Goal: Task Accomplishment & Management: Manage account settings

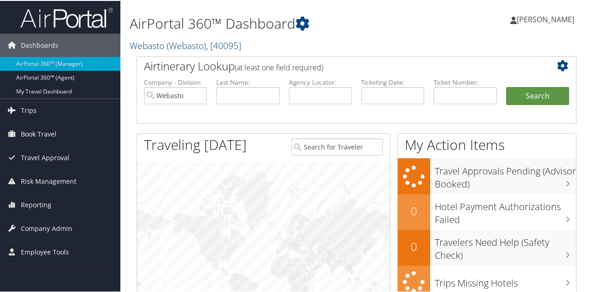
click at [206, 42] on span "( Webasto )" at bounding box center [186, 44] width 39 height 13
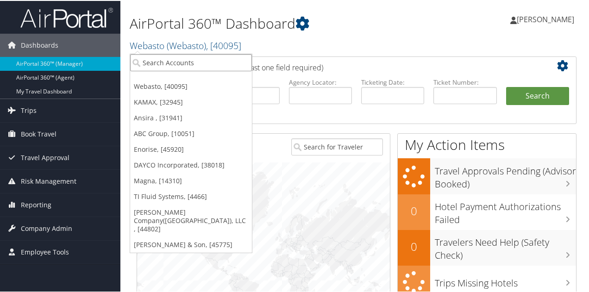
click at [190, 61] on input "search" at bounding box center [191, 61] width 122 height 17
type input "ti"
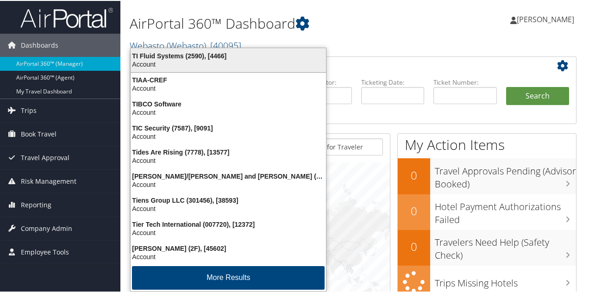
click at [190, 62] on div "Account" at bounding box center [228, 63] width 207 height 8
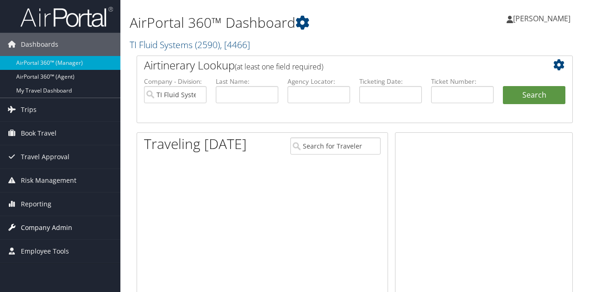
scroll to position [46, 0]
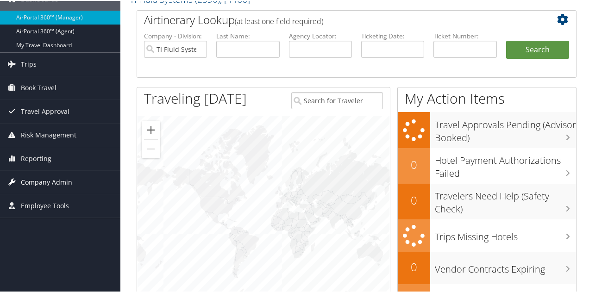
click at [51, 176] on span "Company Admin" at bounding box center [46, 181] width 51 height 23
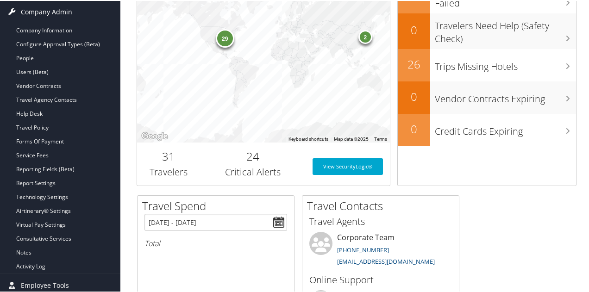
scroll to position [232, 0]
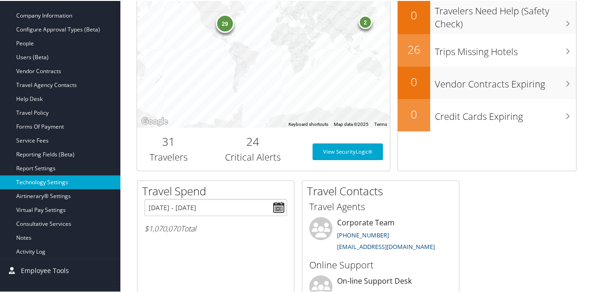
click at [51, 177] on link "Technology Settings" at bounding box center [60, 182] width 120 height 14
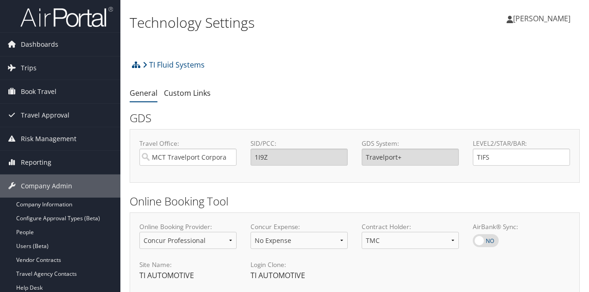
select select "4"
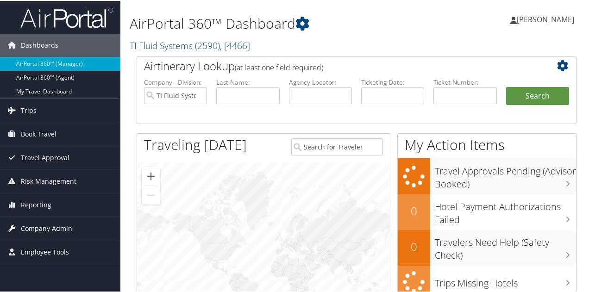
click at [61, 227] on span "Company Admin" at bounding box center [46, 227] width 51 height 23
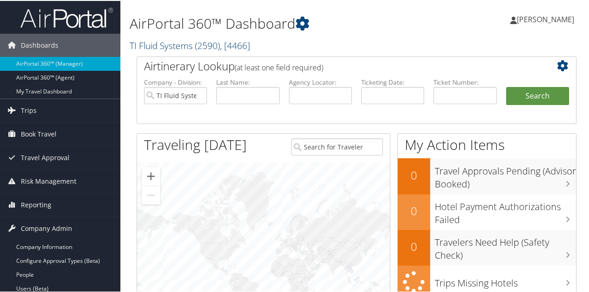
click at [175, 43] on link "TI Fluid Systems ( 2590 ) , [ 4466 ]" at bounding box center [190, 44] width 120 height 13
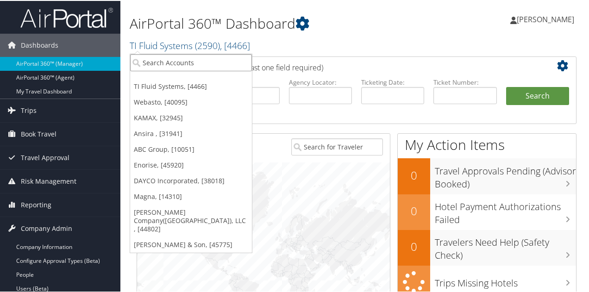
click at [170, 62] on input "search" at bounding box center [191, 61] width 122 height 17
click at [140, 192] on link "Magna, [14310]" at bounding box center [191, 196] width 122 height 16
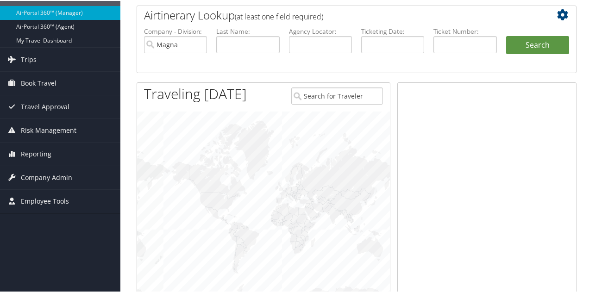
scroll to position [93, 0]
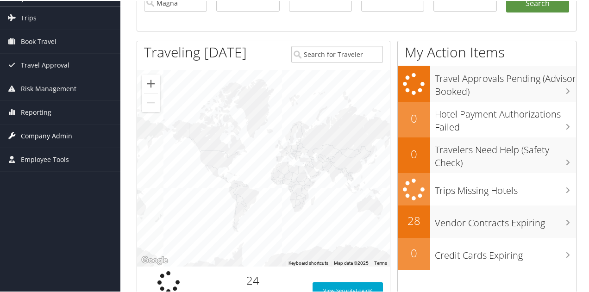
click at [63, 134] on span "Company Admin" at bounding box center [46, 135] width 51 height 23
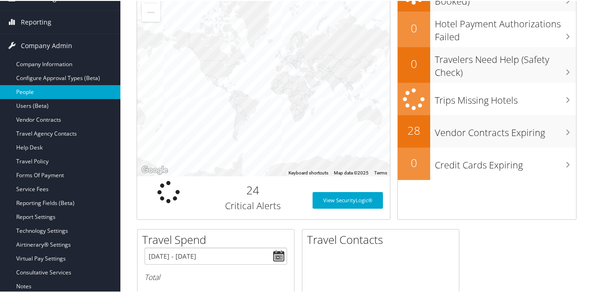
scroll to position [185, 0]
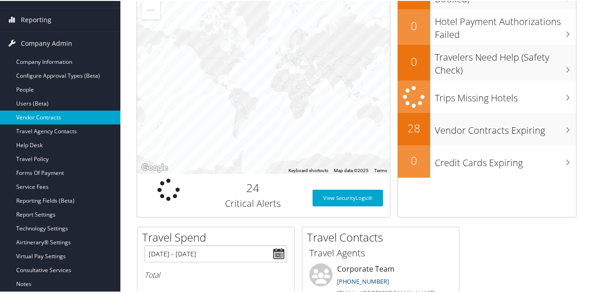
click at [50, 114] on link "Vendor Contracts" at bounding box center [60, 117] width 120 height 14
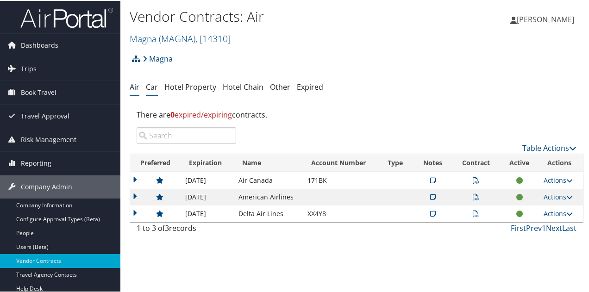
click at [149, 88] on link "Car" at bounding box center [152, 86] width 12 height 10
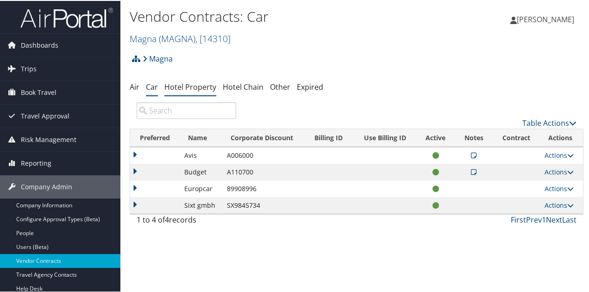
click at [195, 84] on link "Hotel Property" at bounding box center [190, 86] width 52 height 10
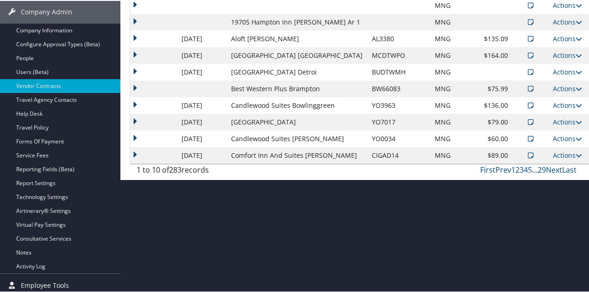
scroll to position [178, 0]
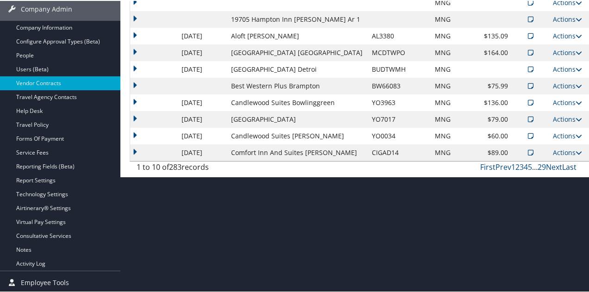
click at [564, 164] on link "Last" at bounding box center [569, 166] width 14 height 10
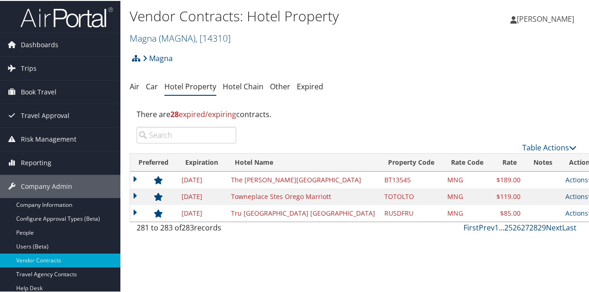
scroll to position [0, 0]
click at [465, 225] on link "First" at bounding box center [471, 227] width 15 height 10
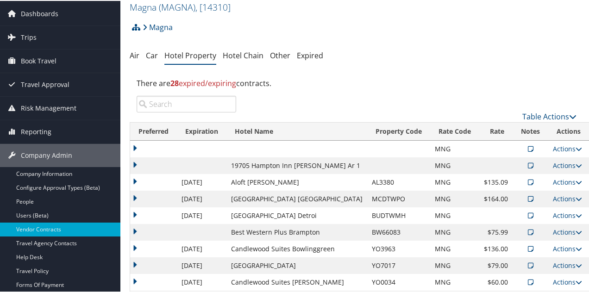
scroll to position [46, 0]
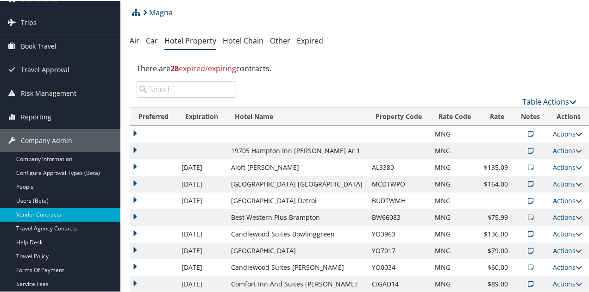
click at [553, 133] on link "Actions" at bounding box center [567, 133] width 29 height 9
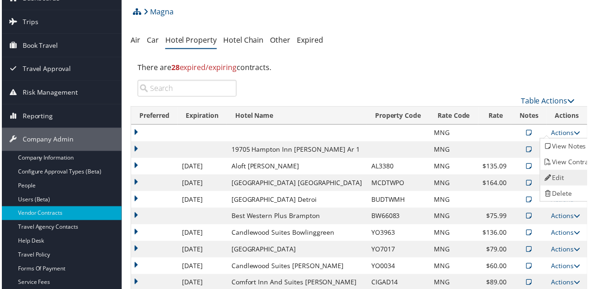
click at [561, 182] on link "Edit" at bounding box center [571, 178] width 58 height 16
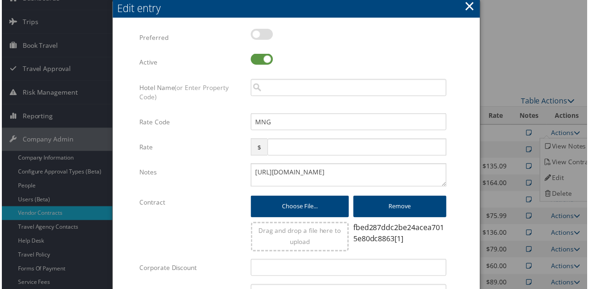
click at [465, 10] on button "×" at bounding box center [470, 6] width 11 height 19
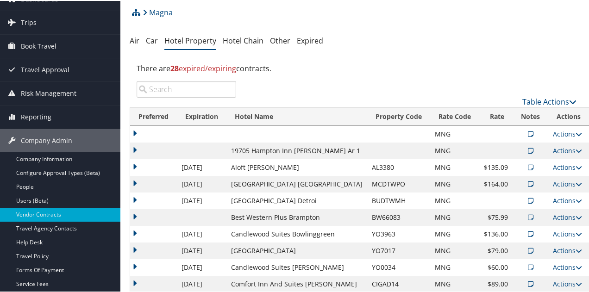
click at [528, 167] on icon at bounding box center [531, 166] width 6 height 6
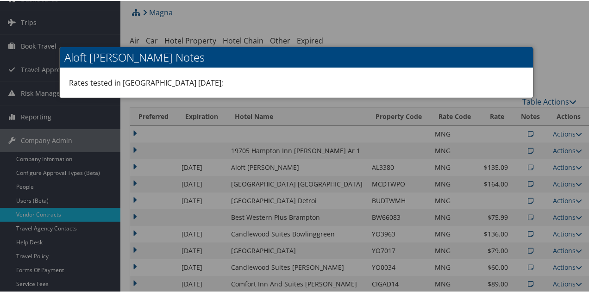
click at [515, 33] on div at bounding box center [296, 146] width 593 height 292
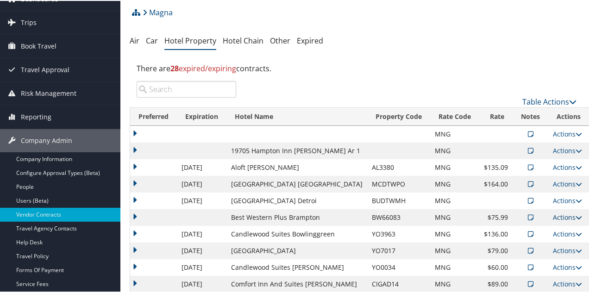
click at [553, 215] on link "Actions" at bounding box center [567, 216] width 29 height 9
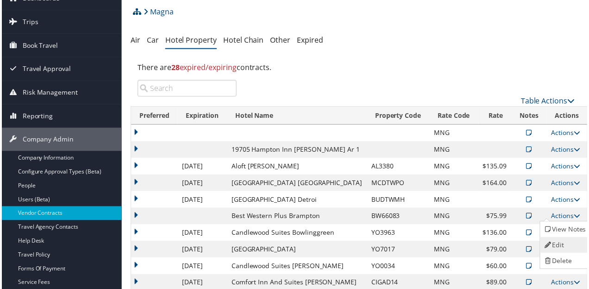
click at [559, 246] on link "Edit" at bounding box center [567, 246] width 50 height 16
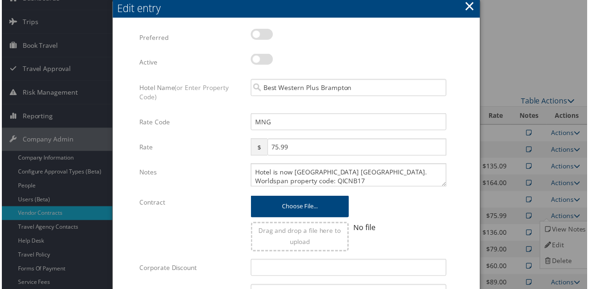
click at [476, 7] on div "Edit entry" at bounding box center [298, 8] width 365 height 14
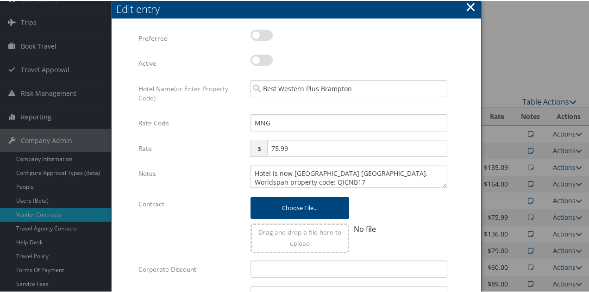
click at [471, 7] on button "×" at bounding box center [470, 6] width 11 height 19
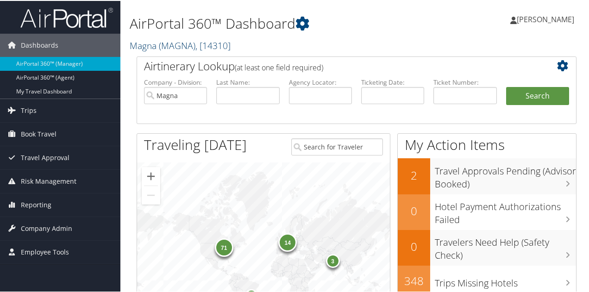
click at [178, 47] on span "( MAGNA )" at bounding box center [177, 44] width 37 height 13
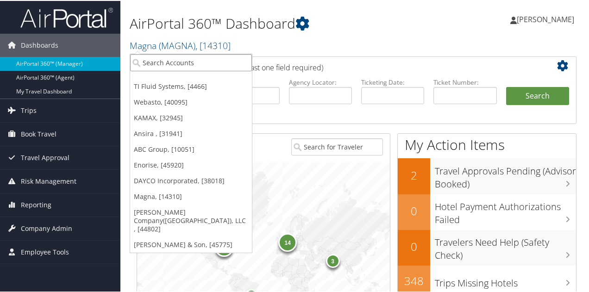
click at [182, 61] on input "search" at bounding box center [191, 61] width 122 height 17
click at [171, 138] on link "Ansira , [31941]" at bounding box center [191, 133] width 122 height 16
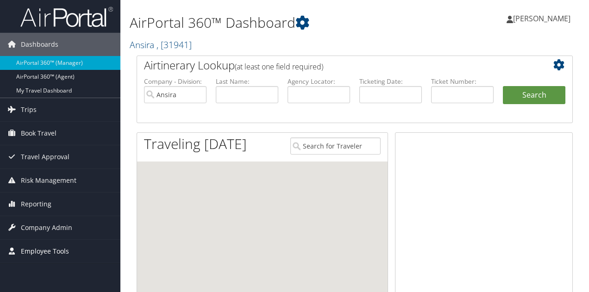
scroll to position [134, 0]
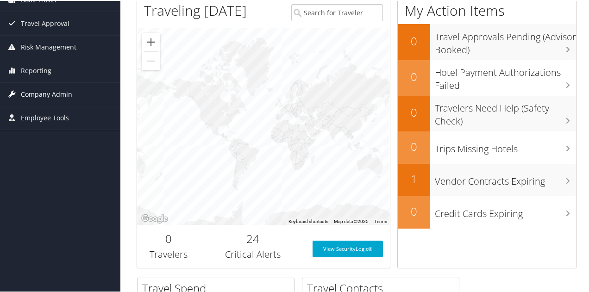
click at [43, 90] on span "Company Admin" at bounding box center [46, 93] width 51 height 23
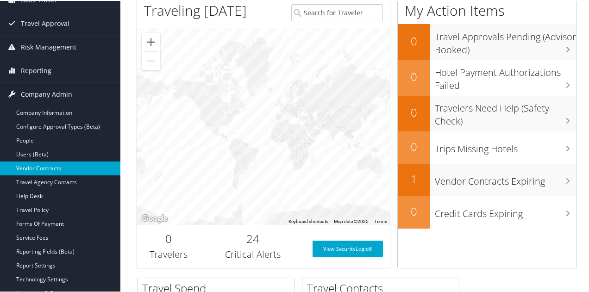
click at [39, 168] on link "Vendor Contracts" at bounding box center [60, 168] width 120 height 14
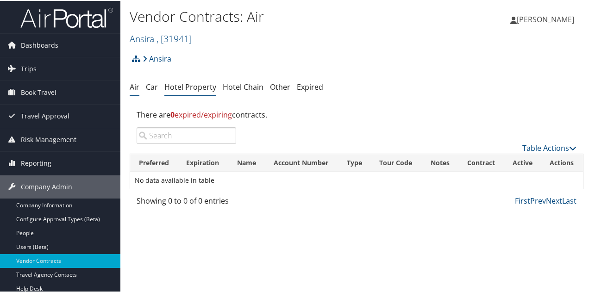
click at [187, 86] on link "Hotel Property" at bounding box center [190, 86] width 52 height 10
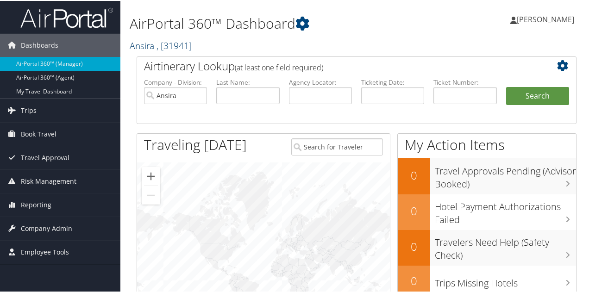
click at [135, 43] on link "Ansira , [ 31941 ]" at bounding box center [161, 44] width 62 height 13
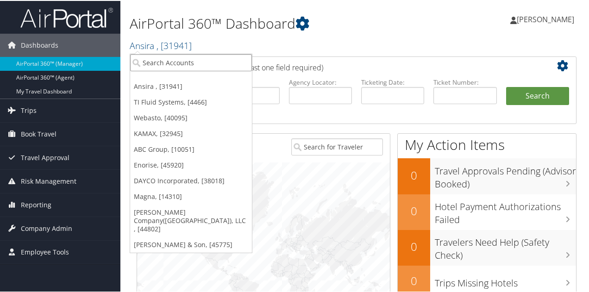
click at [152, 58] on input "search" at bounding box center [191, 61] width 122 height 17
type input "henni"
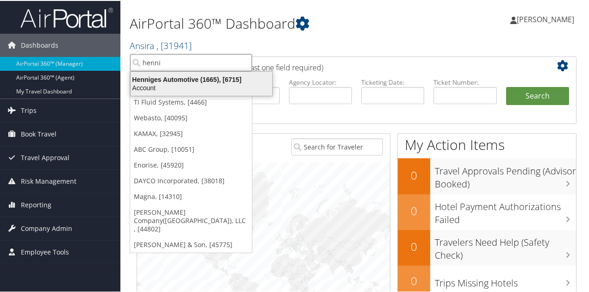
click at [161, 79] on div "Henniges Automotive (1665), [6715]" at bounding box center [201, 79] width 153 height 8
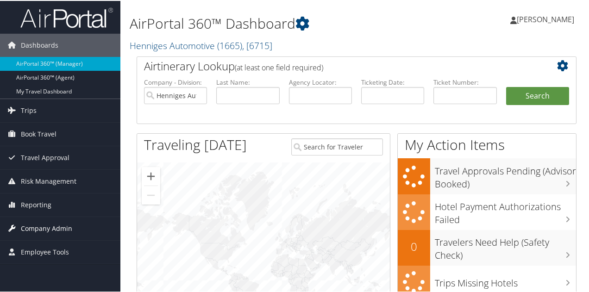
click at [45, 224] on span "Company Admin" at bounding box center [46, 227] width 51 height 23
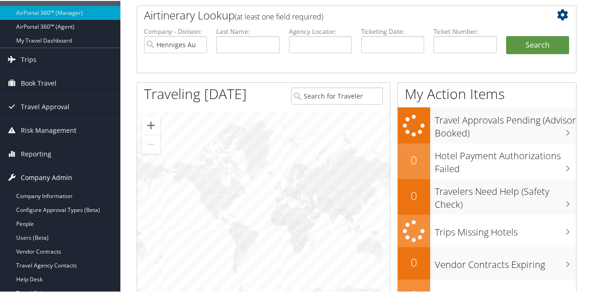
scroll to position [93, 0]
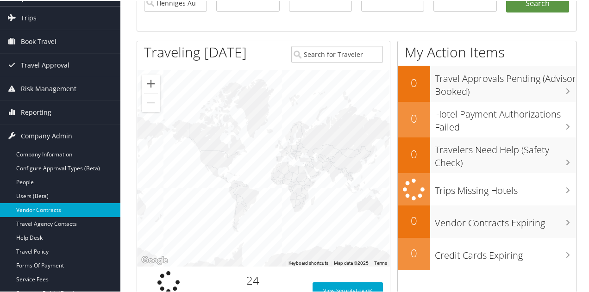
click at [44, 212] on link "Vendor Contracts" at bounding box center [60, 209] width 120 height 14
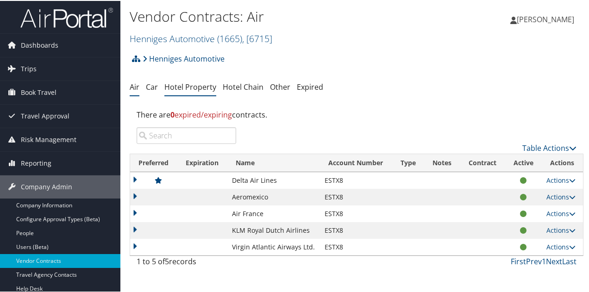
click at [182, 86] on link "Hotel Property" at bounding box center [190, 86] width 52 height 10
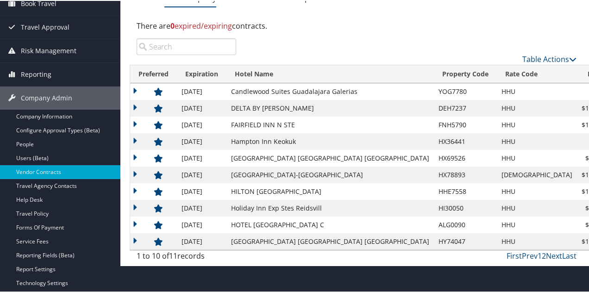
scroll to position [93, 0]
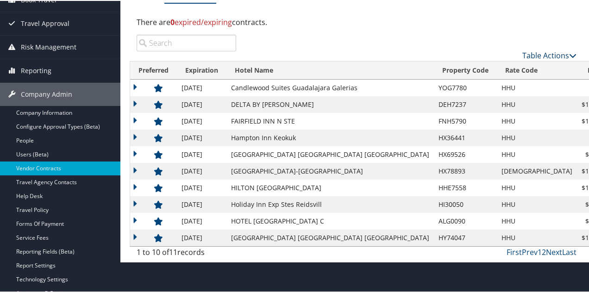
click at [551, 57] on link "Table Actions" at bounding box center [549, 55] width 54 height 10
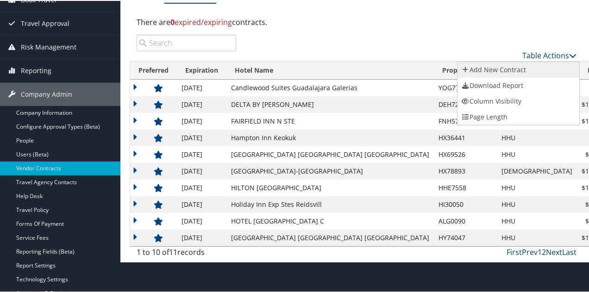
click at [491, 72] on link "Add New Contract" at bounding box center [519, 69] width 122 height 16
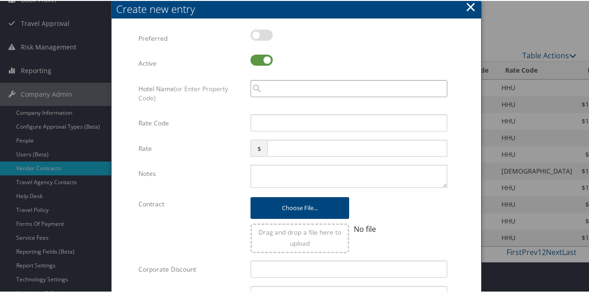
paste input "G6706"
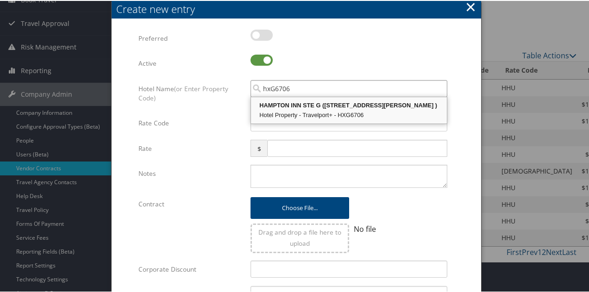
click at [302, 109] on div "HAMPTON INN STE G ([STREET_ADDRESS][PERSON_NAME] )" at bounding box center [348, 104] width 193 height 9
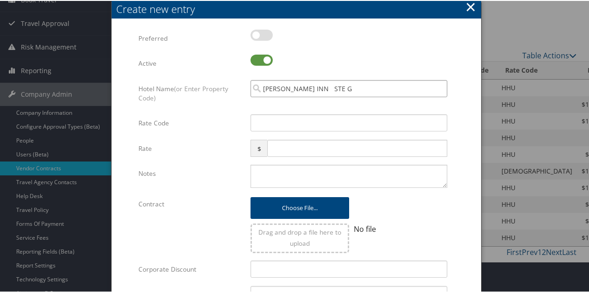
type input "[PERSON_NAME] INN STE G"
click at [295, 123] on input "Rate Code" at bounding box center [349, 121] width 197 height 17
type input "HHU"
click at [293, 151] on input "text" at bounding box center [357, 147] width 180 height 17
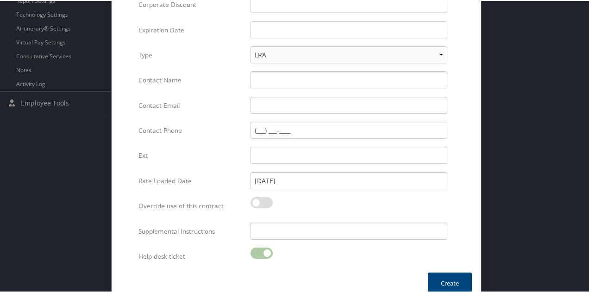
scroll to position [369, 0]
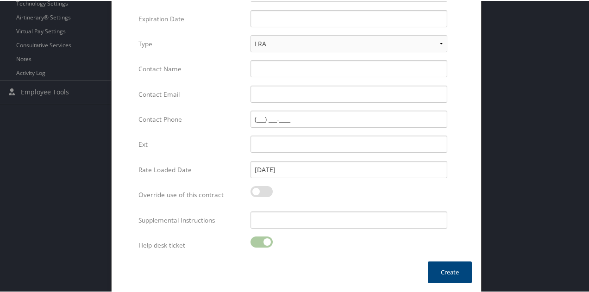
type input "139.0"
click at [302, 21] on input "text" at bounding box center [349, 17] width 197 height 17
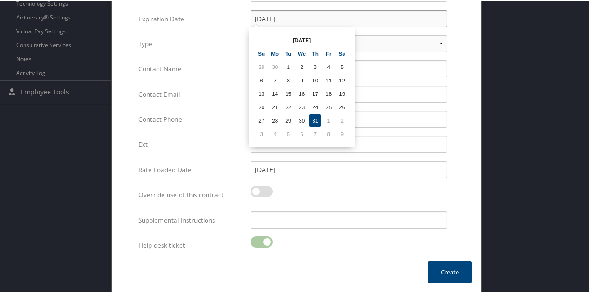
type input "[DATE]"
click at [212, 102] on div "Contact Email Multiple values The selected items contain different values for t…" at bounding box center [296, 97] width 316 height 25
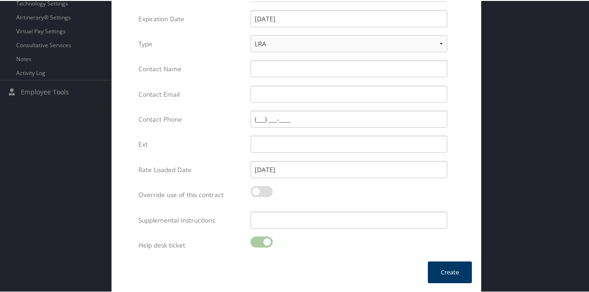
click at [435, 266] on button "Create" at bounding box center [450, 272] width 44 height 22
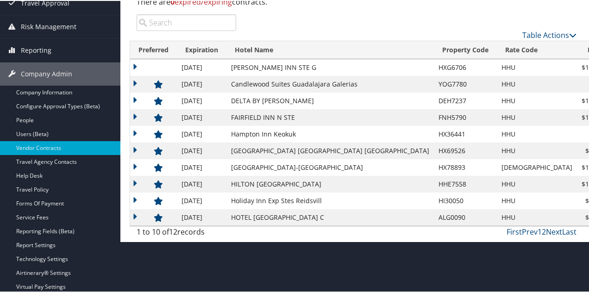
scroll to position [85, 0]
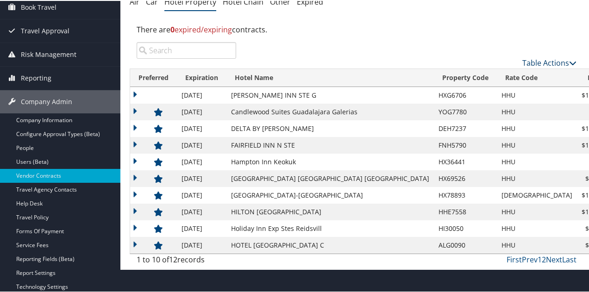
click at [549, 63] on link "Table Actions" at bounding box center [549, 62] width 54 height 10
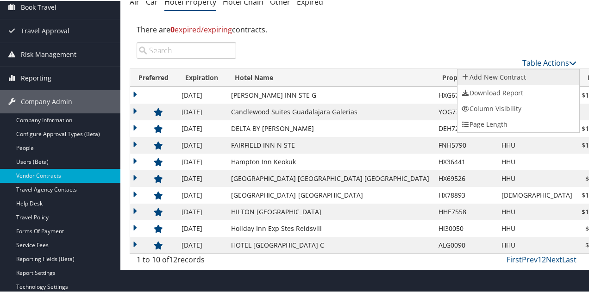
drag, startPoint x: 505, startPoint y: 77, endPoint x: 497, endPoint y: 81, distance: 8.7
click at [505, 77] on link "Add New Contract" at bounding box center [519, 77] width 122 height 16
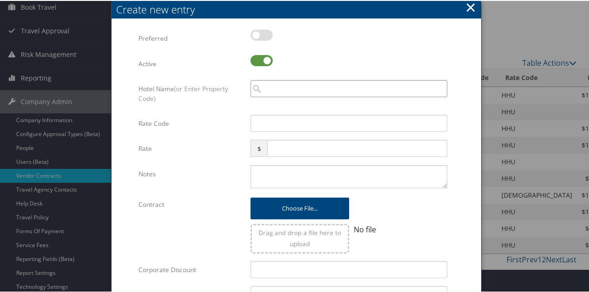
click at [321, 89] on input "search" at bounding box center [349, 87] width 197 height 17
drag, startPoint x: 321, startPoint y: 90, endPoint x: 238, endPoint y: 93, distance: 83.4
click at [238, 93] on label "Hotel Name (or Enter Property Code)" at bounding box center [190, 92] width 105 height 27
paste input "E2302"
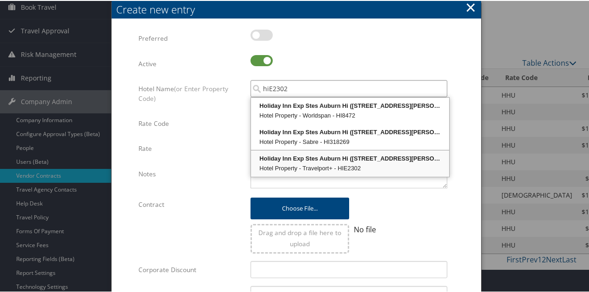
click at [333, 163] on div "Hotel Property - Travelport+ - HIE2302" at bounding box center [349, 167] width 195 height 9
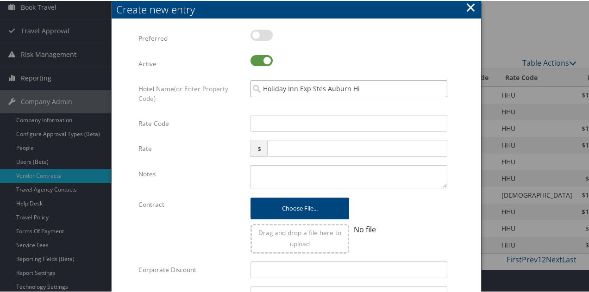
type input "Holiday Inn Exp Stes Auburn Hi"
click at [316, 123] on input "Rate Code" at bounding box center [349, 122] width 197 height 17
type input "HHU"
click at [283, 147] on input "text" at bounding box center [357, 147] width 180 height 17
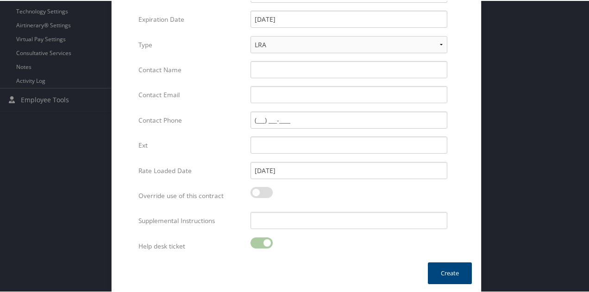
scroll to position [361, 0]
type input "142.0"
click at [444, 269] on button "Create" at bounding box center [450, 272] width 44 height 22
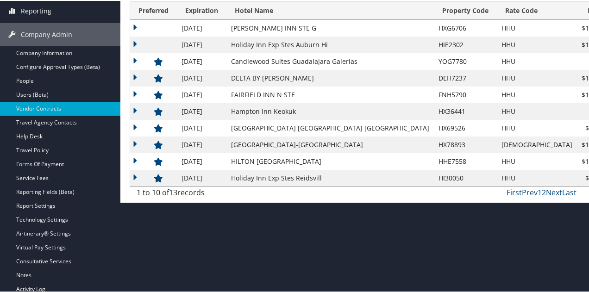
scroll to position [85, 0]
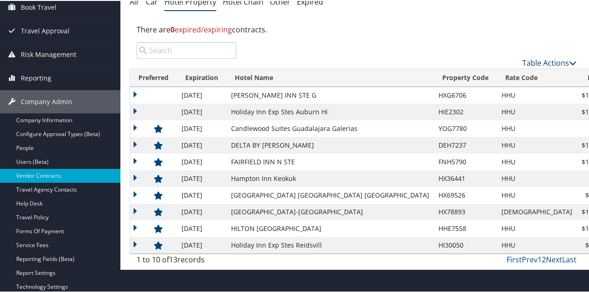
click at [554, 60] on link "Table Actions" at bounding box center [549, 62] width 54 height 10
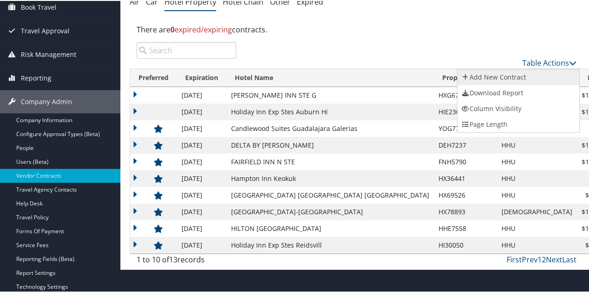
click at [514, 77] on link "Add New Contract" at bounding box center [519, 77] width 122 height 16
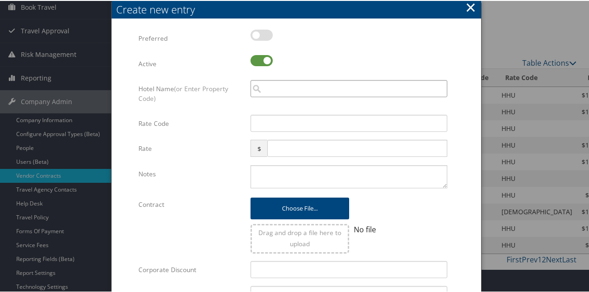
click at [325, 85] on input "search" at bounding box center [349, 87] width 197 height 17
drag, startPoint x: 325, startPoint y: 86, endPoint x: 199, endPoint y: 96, distance: 126.8
click at [199, 96] on label "Hotel Name (or Enter Property Code)" at bounding box center [190, 92] width 105 height 27
paste input "02227"
type input "hi02227"
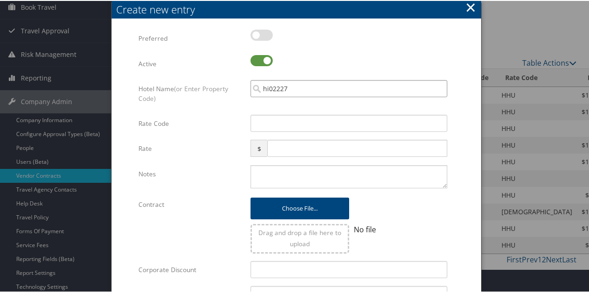
click at [268, 89] on input "hi02227" at bounding box center [349, 87] width 197 height 17
click at [241, 110] on div "Hotel Name (or Enter Property Code) cp Multiple values The selected items conta…" at bounding box center [296, 96] width 316 height 35
paste input "[GEOGRAPHIC_DATA] [GEOGRAPHIC_DATA]"
type input "cp [GEOGRAPHIC_DATA] [GEOGRAPHIC_DATA]"
drag, startPoint x: 360, startPoint y: 90, endPoint x: 275, endPoint y: 87, distance: 84.8
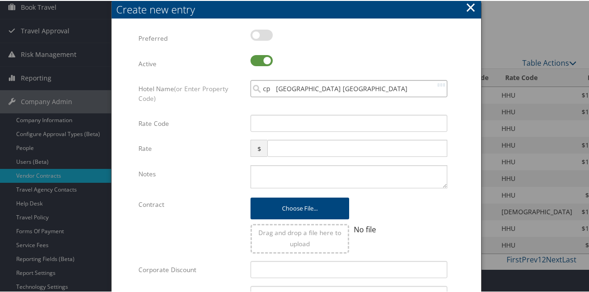
click at [274, 86] on input "cp [GEOGRAPHIC_DATA] [GEOGRAPHIC_DATA]" at bounding box center [349, 87] width 197 height 17
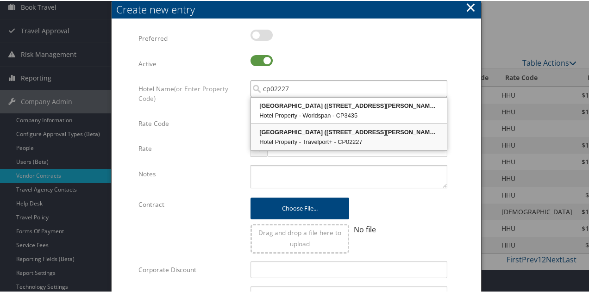
click at [345, 142] on div "Hotel Property - Travelport+ - CP02227" at bounding box center [348, 141] width 193 height 9
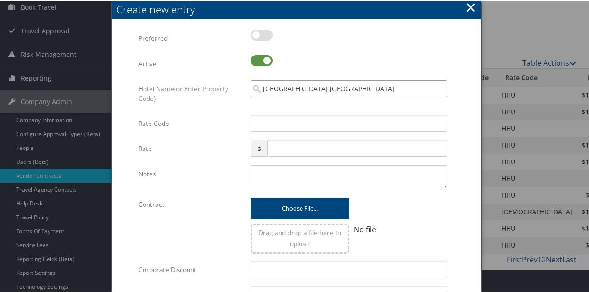
type input "[GEOGRAPHIC_DATA] [GEOGRAPHIC_DATA]"
click at [323, 122] on input "Rate Code" at bounding box center [349, 122] width 197 height 17
type input "HHI"
click at [320, 149] on input "text" at bounding box center [357, 147] width 180 height 17
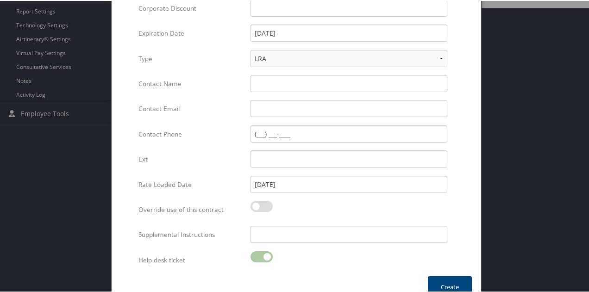
scroll to position [361, 0]
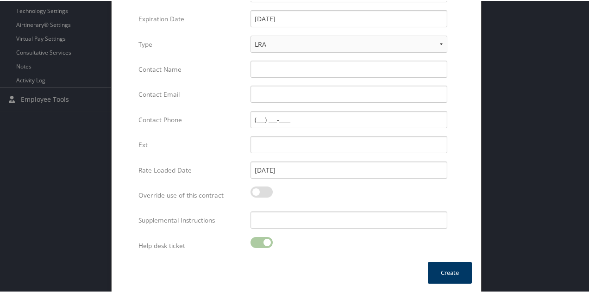
type input "129.0"
click at [439, 268] on button "Create" at bounding box center [450, 272] width 44 height 22
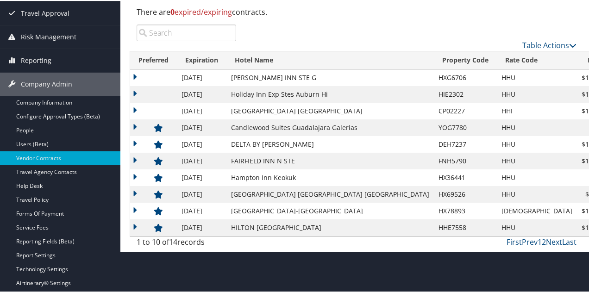
scroll to position [39, 0]
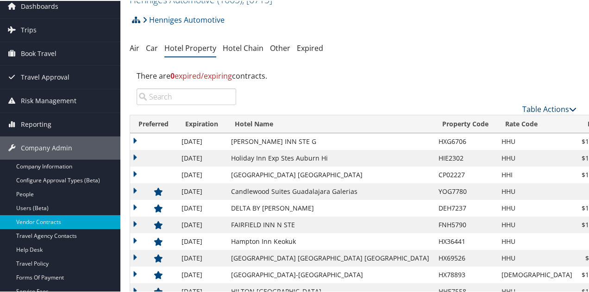
click at [532, 108] on link "Table Actions" at bounding box center [549, 108] width 54 height 10
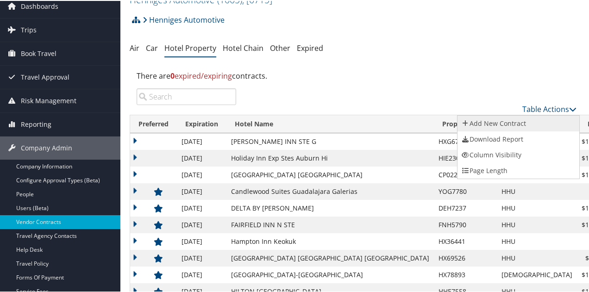
click at [510, 121] on link "Add New Contract" at bounding box center [519, 123] width 122 height 16
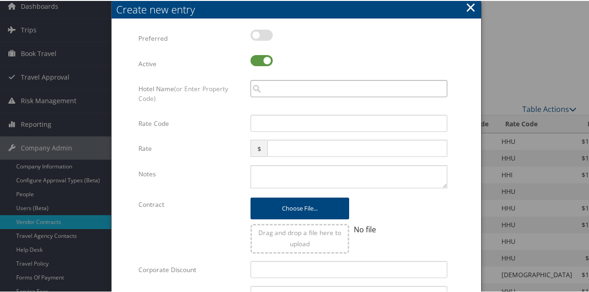
click at [295, 88] on input "search" at bounding box center [349, 87] width 197 height 17
paste input "A3975"
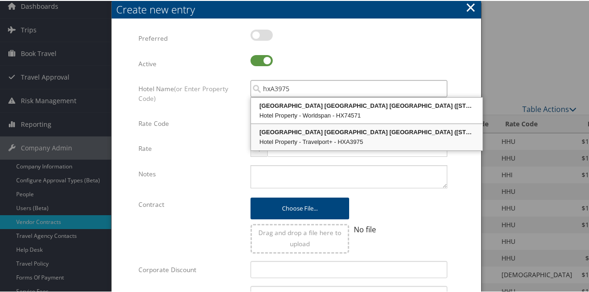
click at [317, 135] on div "[GEOGRAPHIC_DATA] [GEOGRAPHIC_DATA] [GEOGRAPHIC_DATA] ([STREET_ADDRESS][PERSON_…" at bounding box center [366, 131] width 229 height 9
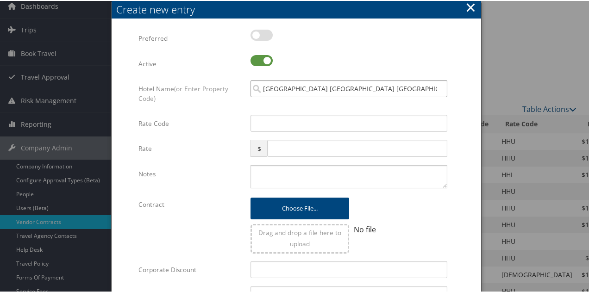
type input "[GEOGRAPHIC_DATA] [GEOGRAPHIC_DATA] [GEOGRAPHIC_DATA] S Mi"
click at [310, 125] on input "Rate Code" at bounding box center [349, 122] width 197 height 17
type input "HHU"
click at [311, 152] on input "text" at bounding box center [357, 147] width 180 height 17
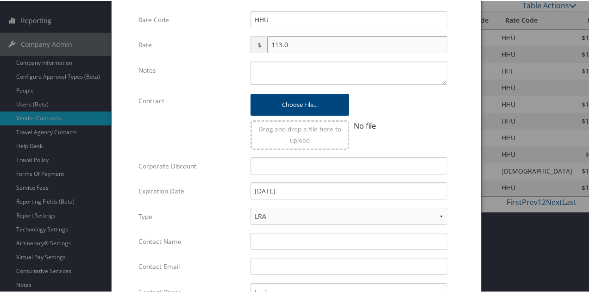
scroll to position [178, 0]
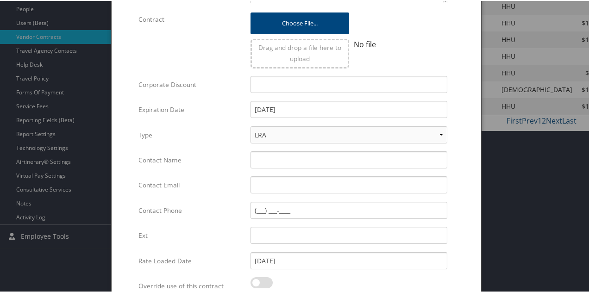
type input "113.0"
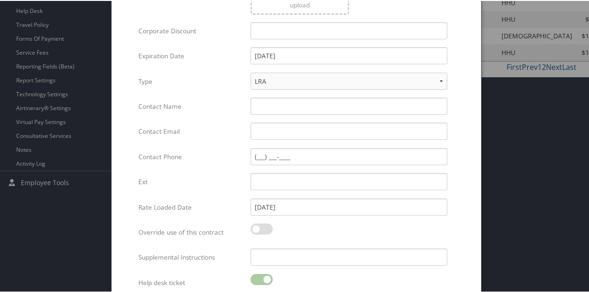
scroll to position [315, 0]
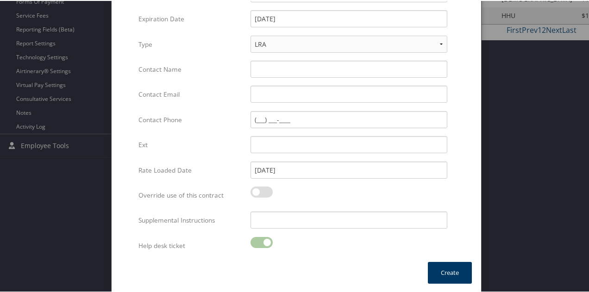
click at [439, 271] on button "Create" at bounding box center [450, 272] width 44 height 22
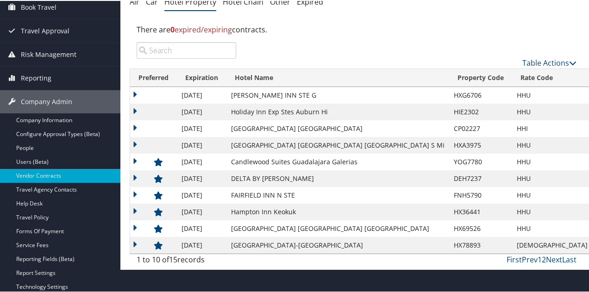
scroll to position [0, 0]
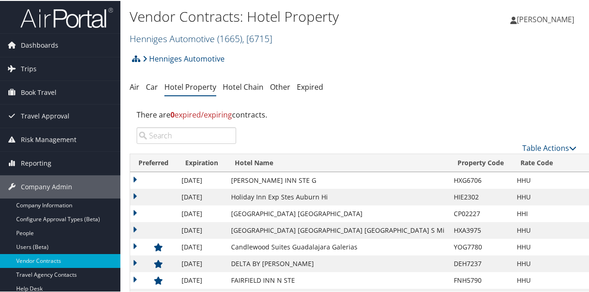
click at [179, 36] on link "Henniges Automotive ( 1665 ) , [ 6715 ]" at bounding box center [201, 37] width 143 height 13
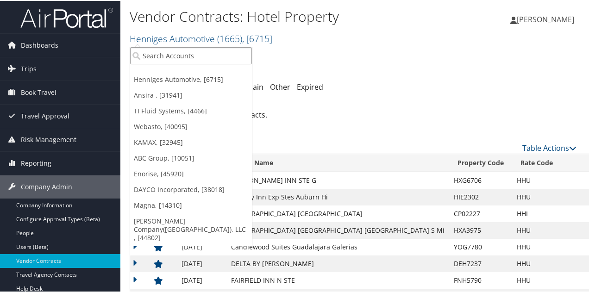
click at [173, 52] on input "search" at bounding box center [191, 54] width 122 height 17
type input "webasto"
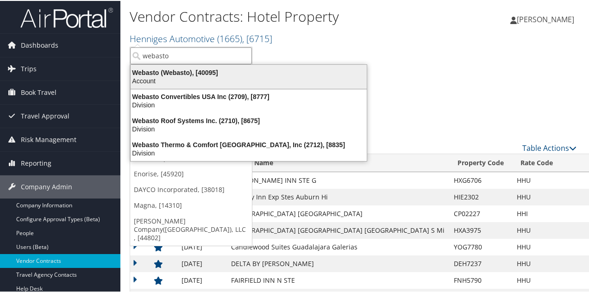
click at [170, 75] on div "Webasto (Webasto), [40095]" at bounding box center [248, 72] width 247 height 8
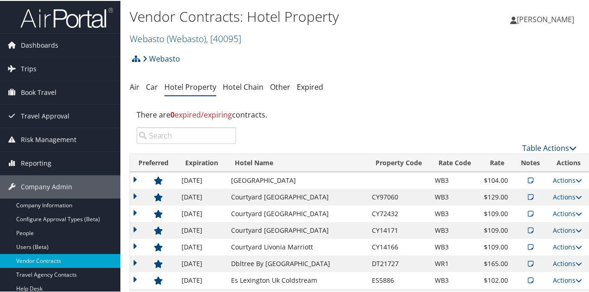
click at [540, 144] on link "Table Actions" at bounding box center [549, 147] width 54 height 10
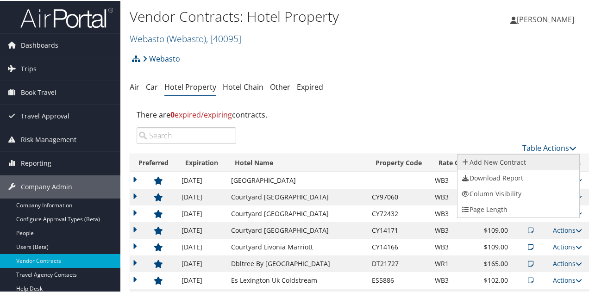
click at [520, 160] on link "Add New Contract" at bounding box center [519, 162] width 122 height 16
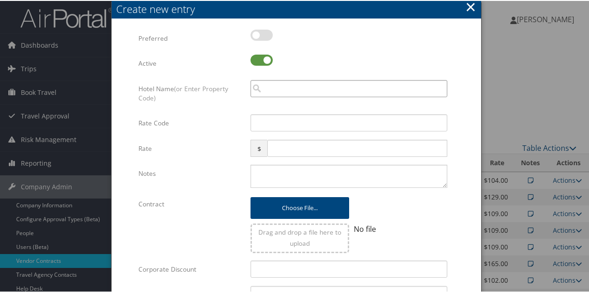
paste input "40927"
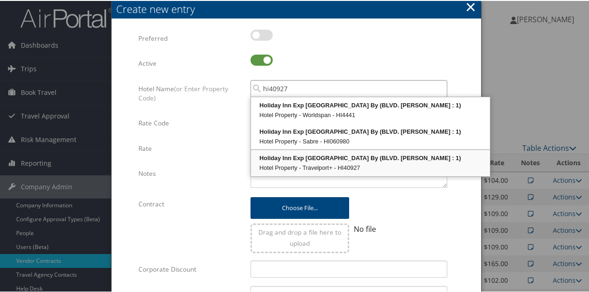
click at [304, 163] on div "Hotel Property - Travelport+ - HI40927" at bounding box center [370, 167] width 236 height 9
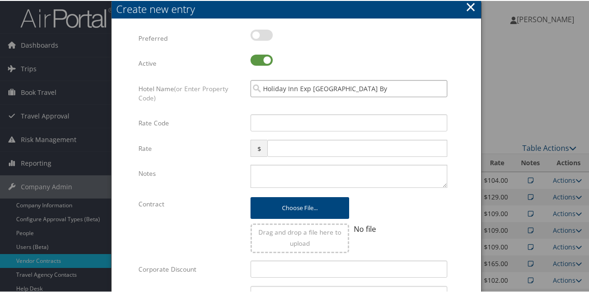
type input "Holiday Inn Exp Guanajuato By"
click at [292, 122] on input "Rate Code" at bounding box center [349, 121] width 197 height 17
type input "HHU"
click at [302, 143] on input "text" at bounding box center [357, 147] width 180 height 17
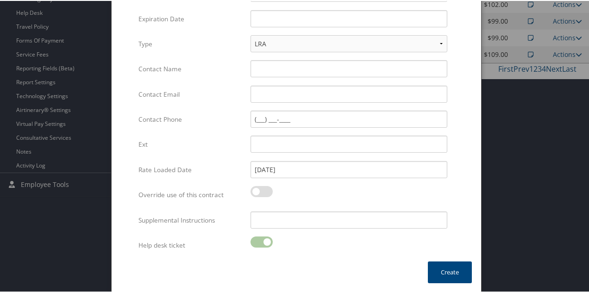
scroll to position [230, 0]
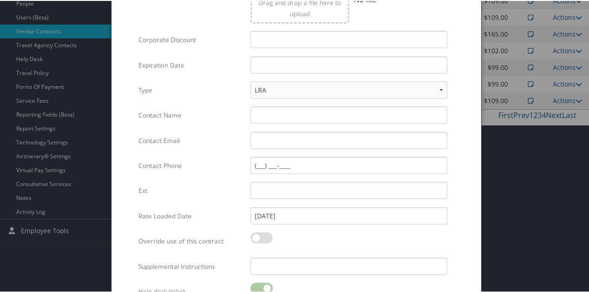
type input "102.0"
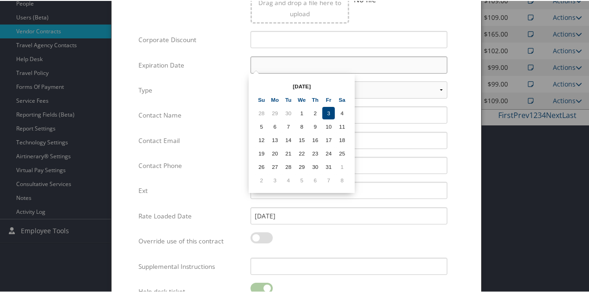
click at [337, 65] on input "text" at bounding box center [349, 64] width 197 height 17
type input "[DATE]"
click at [223, 76] on div "Expiration Date 12/31/2026 Multiple values The selected items contain different…" at bounding box center [296, 68] width 316 height 25
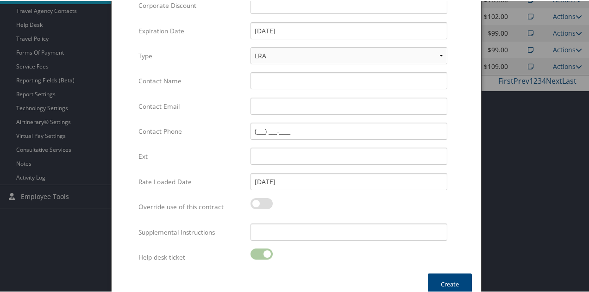
scroll to position [276, 0]
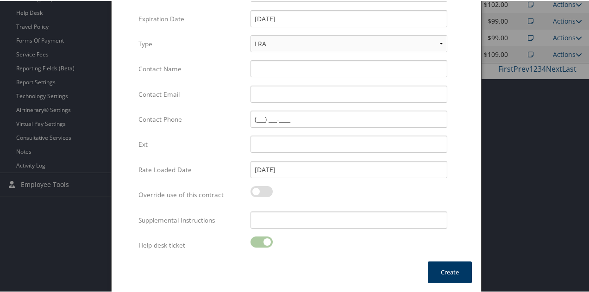
click at [437, 269] on button "Create" at bounding box center [450, 272] width 44 height 22
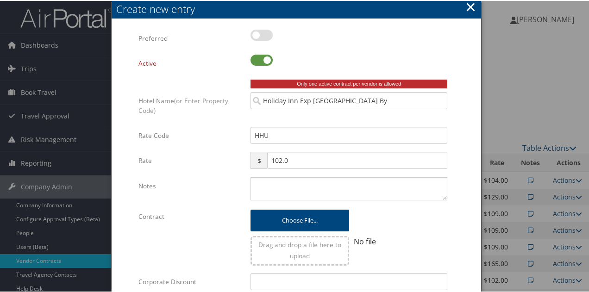
click at [472, 8] on button "×" at bounding box center [470, 6] width 11 height 19
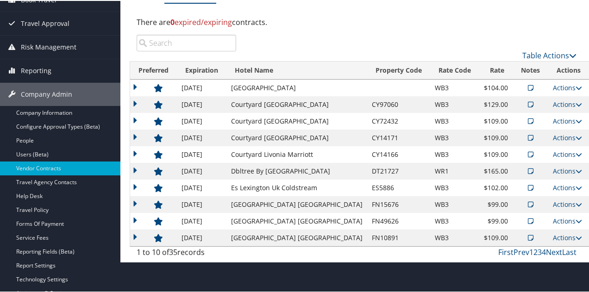
scroll to position [139, 0]
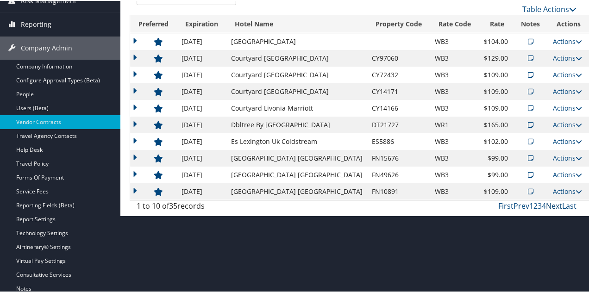
click at [549, 203] on link "Next" at bounding box center [554, 205] width 16 height 10
